Goal: Navigation & Orientation: Find specific page/section

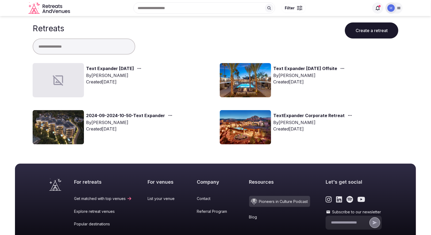
click at [108, 71] on link "Text Expander [DATE]" at bounding box center [110, 68] width 48 height 7
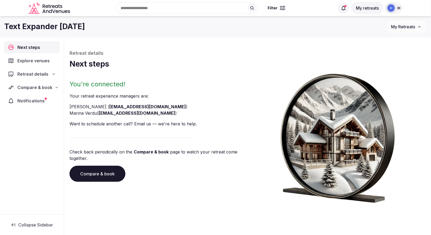
click at [27, 90] on div "Compare & book" at bounding box center [31, 87] width 55 height 11
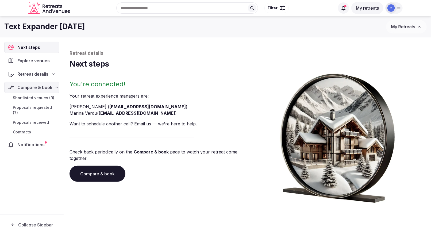
click at [30, 97] on span "Shortlisted venues (9)" at bounding box center [33, 97] width 41 height 5
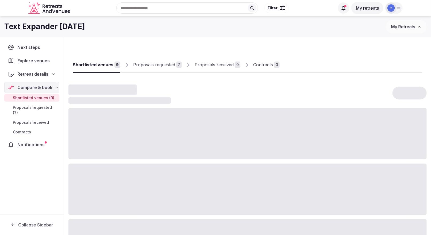
click at [38, 108] on span "Proposals requested (7)" at bounding box center [35, 110] width 44 height 11
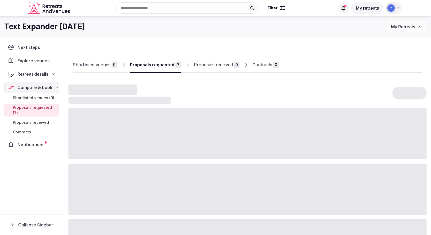
click at [28, 96] on span "Shortlisted venues (9)" at bounding box center [33, 97] width 41 height 5
